Goal: Information Seeking & Learning: Compare options

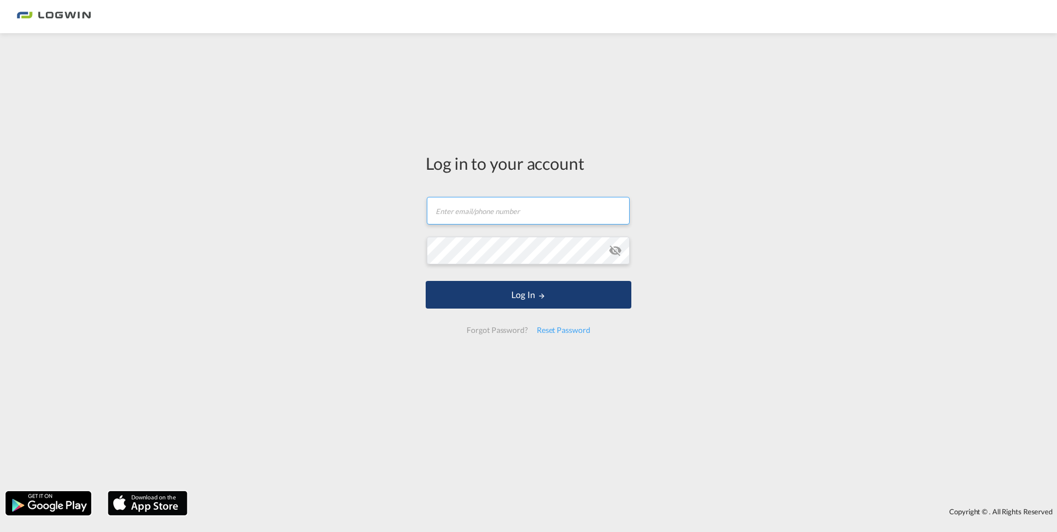
type input "[PERSON_NAME][EMAIL_ADDRESS][DOMAIN_NAME]"
click at [542, 291] on button "Log In" at bounding box center [529, 295] width 206 height 28
